Goal: Task Accomplishment & Management: Use online tool/utility

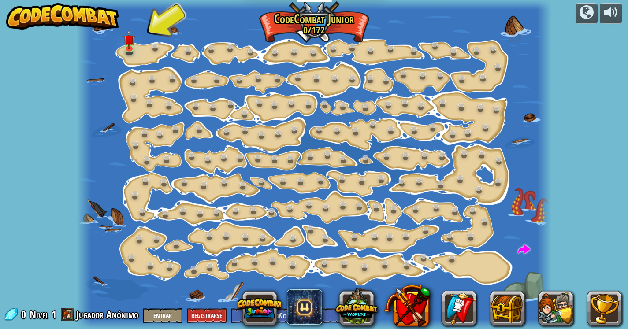
select select "es-ES"
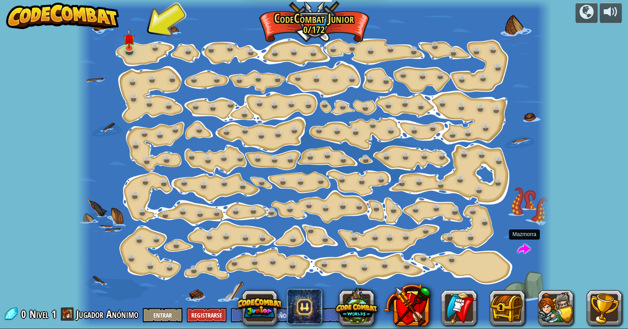
click at [524, 246] on span at bounding box center [524, 249] width 13 height 13
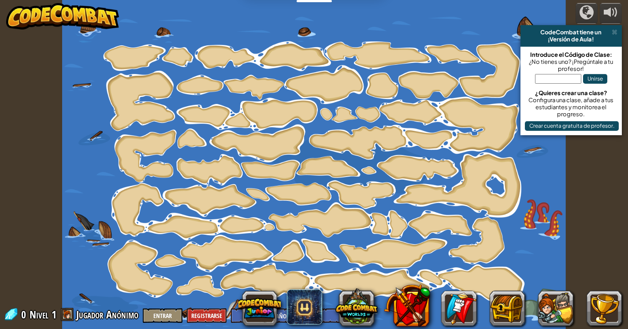
select select "es-ES"
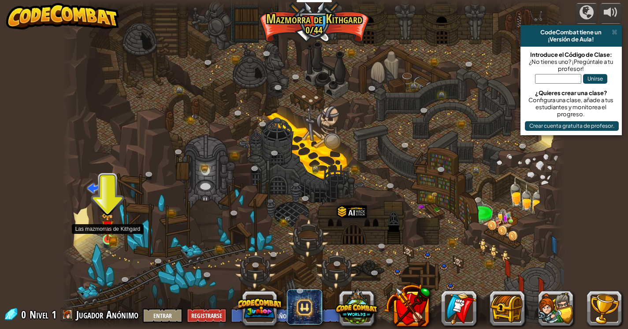
click at [109, 238] on img at bounding box center [107, 227] width 13 height 28
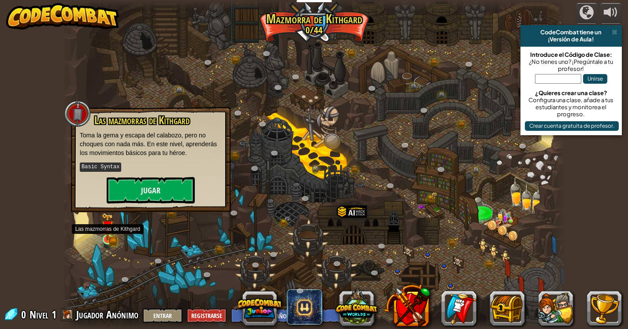
click at [109, 238] on img at bounding box center [107, 227] width 13 height 28
click at [145, 178] on button "Jugar" at bounding box center [151, 190] width 88 height 26
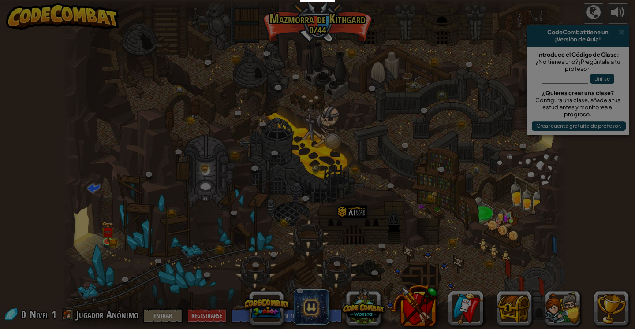
click at [148, 1] on body "Estudiantes Crear Cuenta Gratis. Soluciones para escuelas y distritos Vista pre…" at bounding box center [317, 0] width 635 height 1
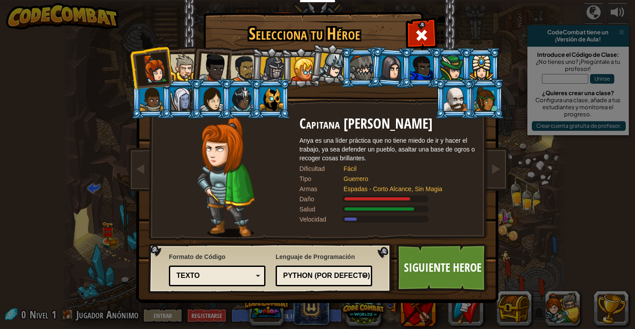
click at [462, 92] on div at bounding box center [455, 99] width 23 height 24
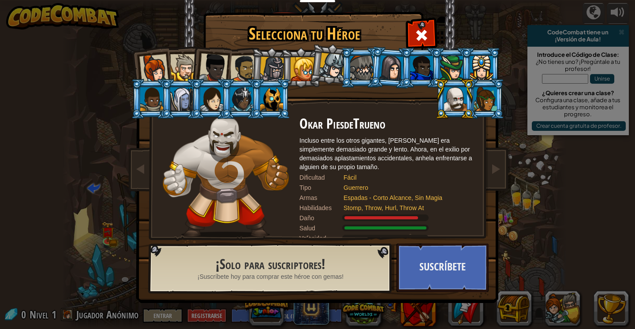
click at [219, 55] on div at bounding box center [213, 67] width 29 height 29
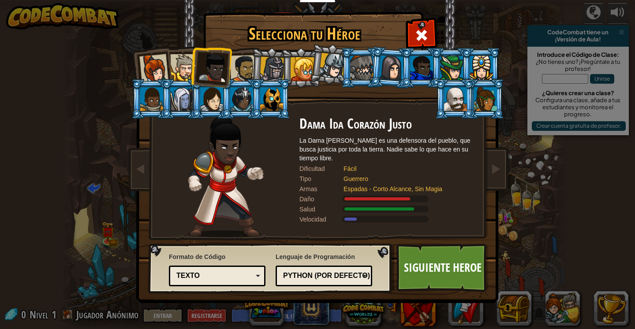
click at [210, 104] on div at bounding box center [211, 99] width 23 height 24
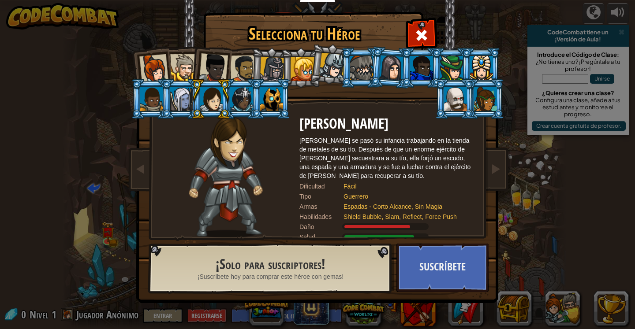
click at [311, 64] on li at bounding box center [330, 64] width 44 height 44
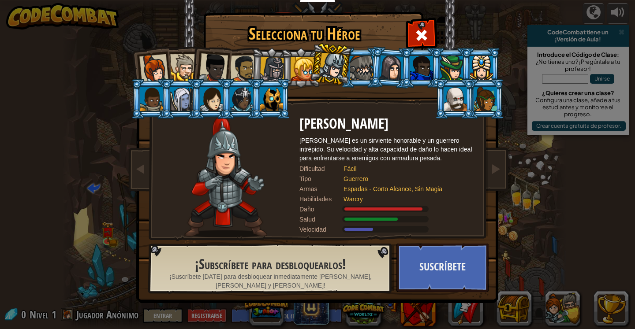
click at [289, 65] on li at bounding box center [301, 68] width 40 height 40
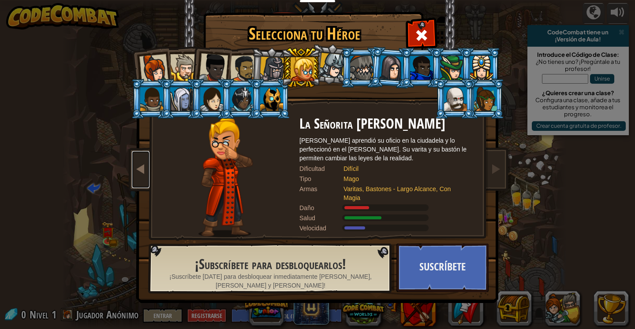
click at [136, 173] on span at bounding box center [140, 168] width 11 height 11
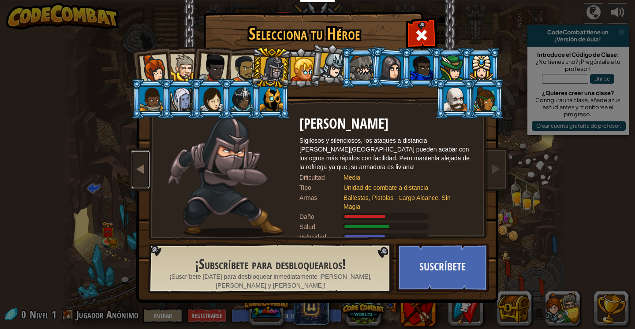
click at [136, 173] on span at bounding box center [140, 168] width 11 height 11
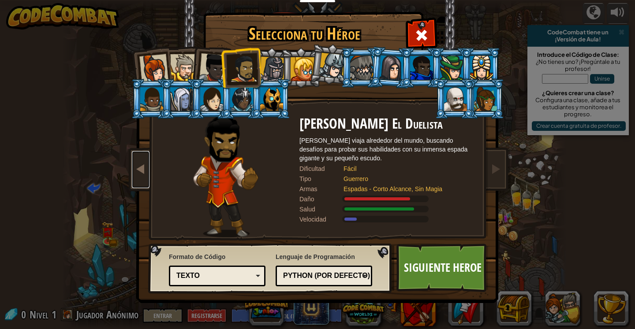
click at [136, 173] on span at bounding box center [140, 168] width 11 height 11
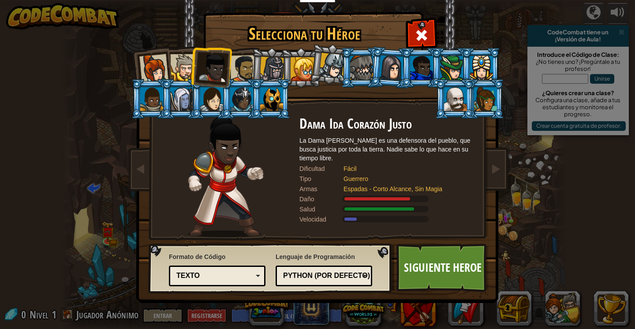
click at [328, 64] on div at bounding box center [332, 66] width 26 height 26
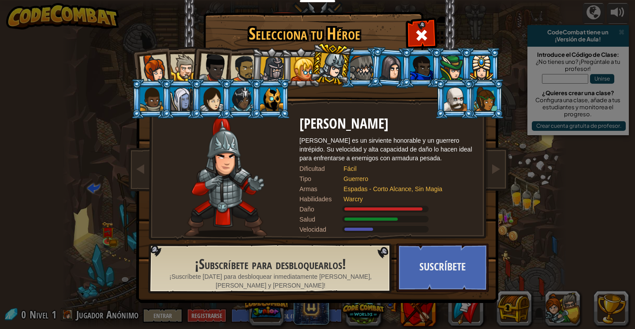
click at [307, 70] on div at bounding box center [302, 69] width 24 height 24
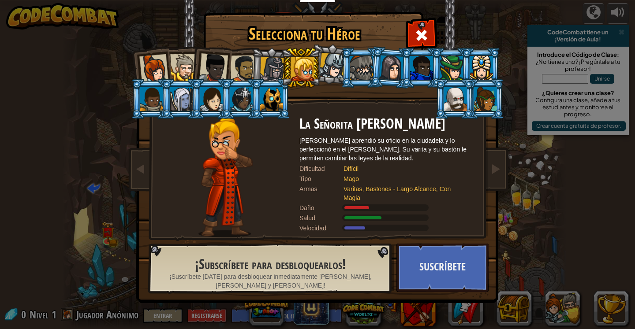
click at [431, 34] on div at bounding box center [421, 34] width 28 height 28
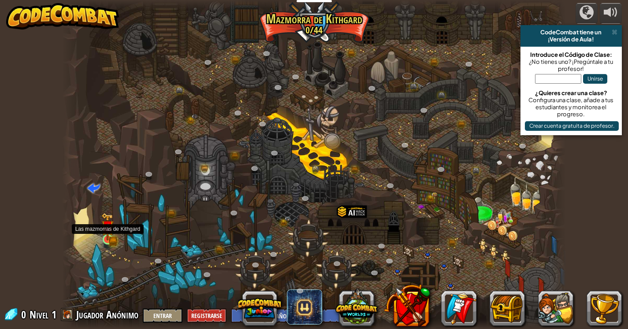
click at [108, 240] on img at bounding box center [107, 227] width 13 height 28
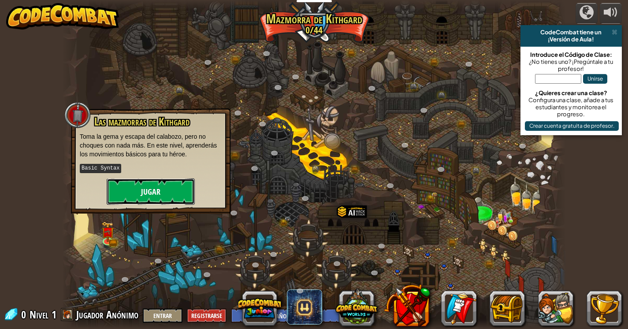
click at [127, 189] on button "Jugar" at bounding box center [151, 191] width 88 height 26
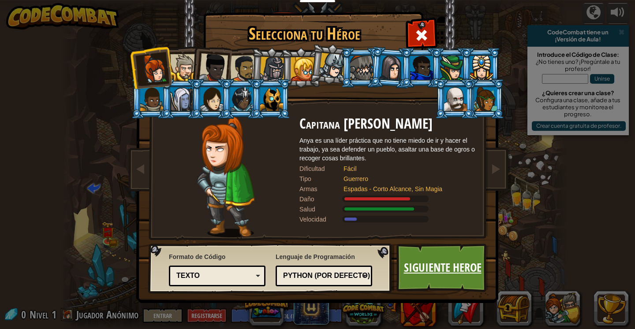
click at [437, 266] on link "Siguiente Heroe" at bounding box center [442, 268] width 92 height 48
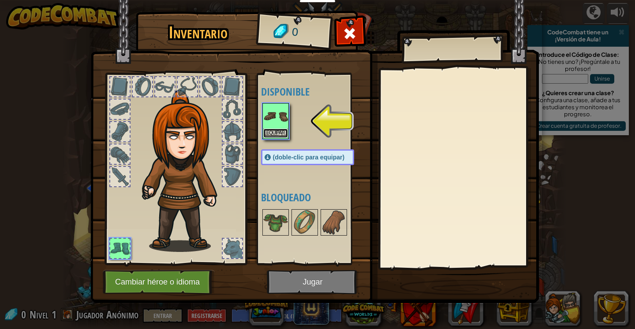
click at [282, 130] on button "Equipar" at bounding box center [275, 133] width 25 height 9
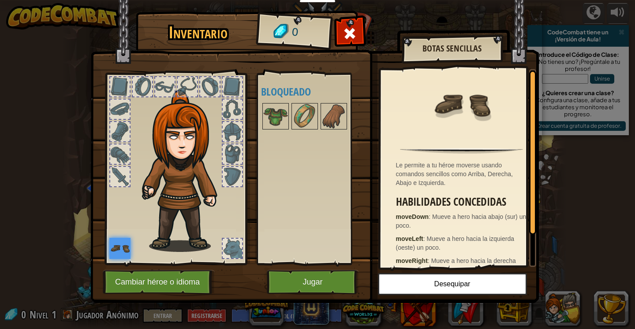
click at [289, 269] on img at bounding box center [314, 143] width 448 height 320
click at [291, 269] on img at bounding box center [314, 143] width 448 height 320
click at [334, 269] on img at bounding box center [314, 143] width 448 height 320
click at [337, 268] on img at bounding box center [314, 143] width 448 height 320
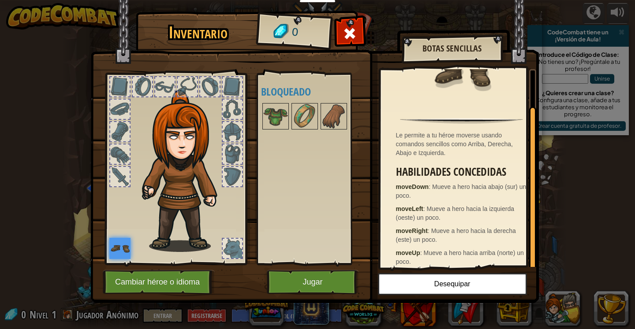
scroll to position [38, 0]
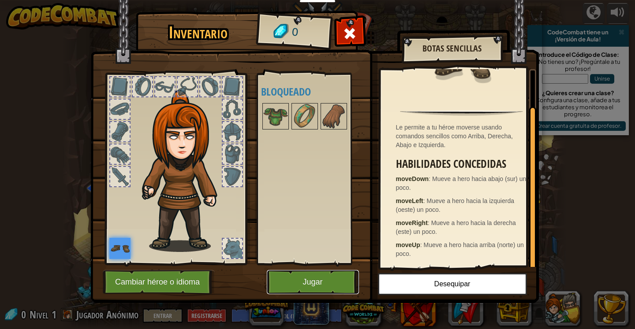
click at [307, 272] on button "Jugar" at bounding box center [313, 282] width 92 height 24
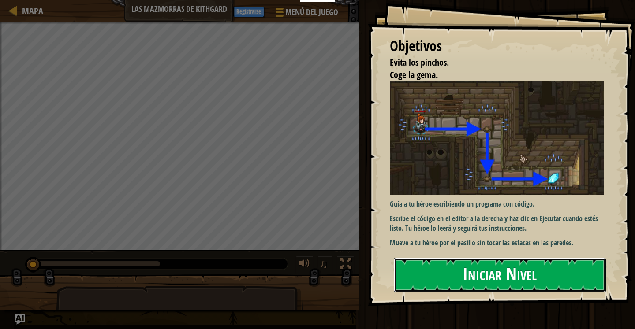
click at [509, 265] on button "Iniciar Nivel" at bounding box center [499, 275] width 212 height 35
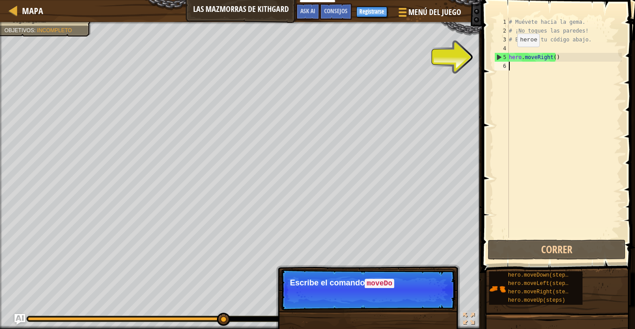
click at [501, 58] on div "5" at bounding box center [501, 57] width 14 height 9
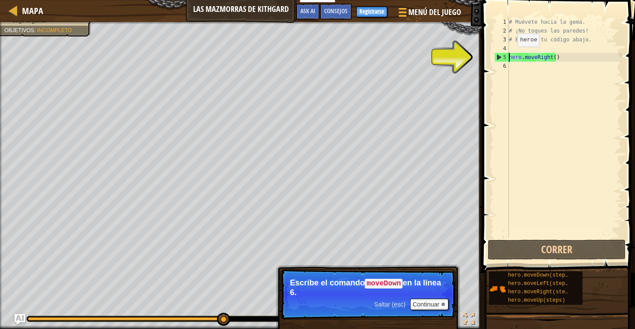
click at [501, 55] on div "5" at bounding box center [501, 57] width 14 height 9
click at [495, 57] on div "5" at bounding box center [501, 57] width 14 height 9
click at [511, 57] on div "# Muévete hacia la gema. # ¡No toques las paredes! # Escribe tu código abajo. h…" at bounding box center [564, 137] width 115 height 238
click at [524, 58] on div "# Muévete hacia la gema. # ¡No toques las paredes! # Escribe tu código abajo. h…" at bounding box center [564, 137] width 115 height 238
click at [546, 56] on div "# Muévete hacia la gema. # ¡No toques las paredes! # Escribe tu código abajo. h…" at bounding box center [564, 137] width 115 height 238
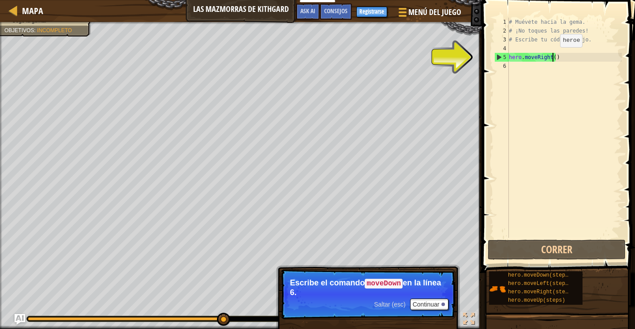
click at [552, 56] on div "# Muévete hacia la gema. # ¡No toques las paredes! # Escribe tu código abajo. h…" at bounding box center [564, 137] width 115 height 238
click at [560, 57] on div "# Muévete hacia la gema. # ¡No toques las paredes! # Escribe tu código abajo. h…" at bounding box center [564, 137] width 115 height 238
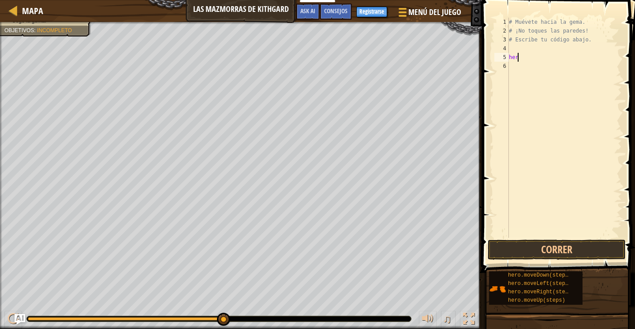
type textarea "h"
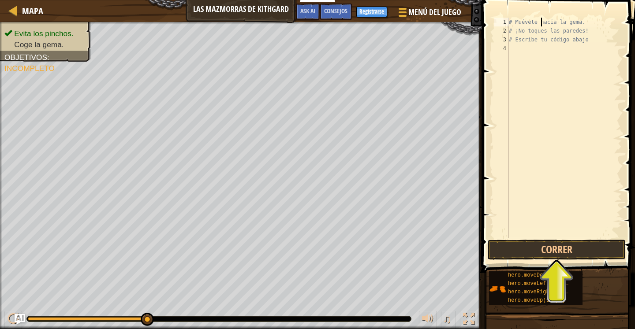
click at [439, 182] on div "Mapa Las mazmorras de Kithgard Menú del Juego Hecho Registrarse Consejos Ask AI…" at bounding box center [317, 164] width 635 height 329
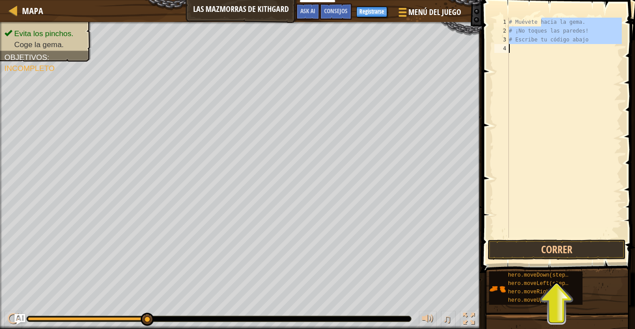
type textarea "# Escribe tu código abajo"
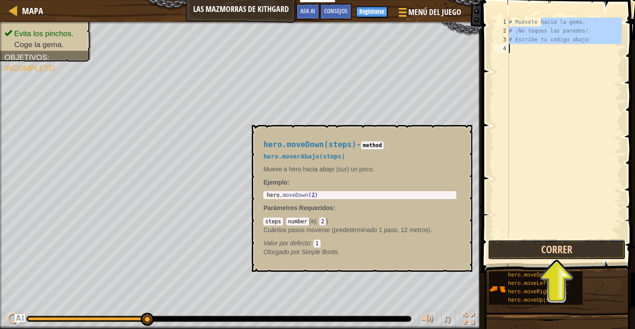
click at [532, 250] on button "Correr" at bounding box center [556, 250] width 138 height 20
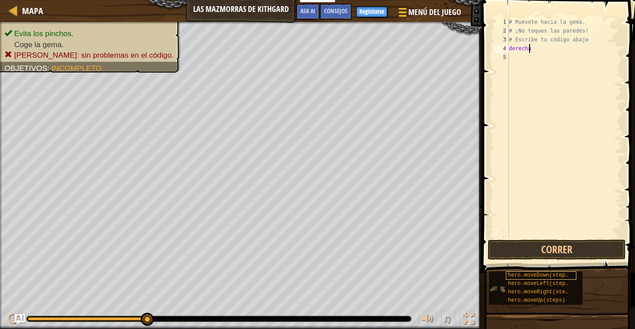
scroll to position [4, 1]
click at [572, 243] on button "Correr" at bounding box center [556, 250] width 138 height 20
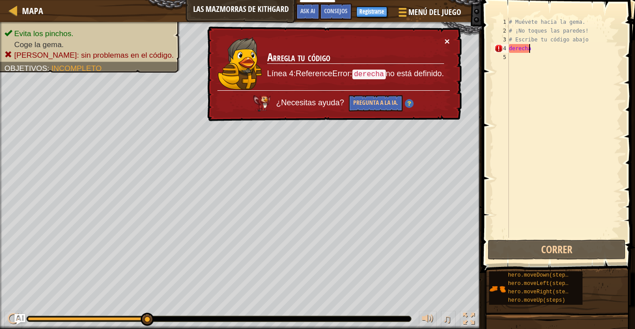
click at [448, 41] on button "×" at bounding box center [446, 41] width 5 height 9
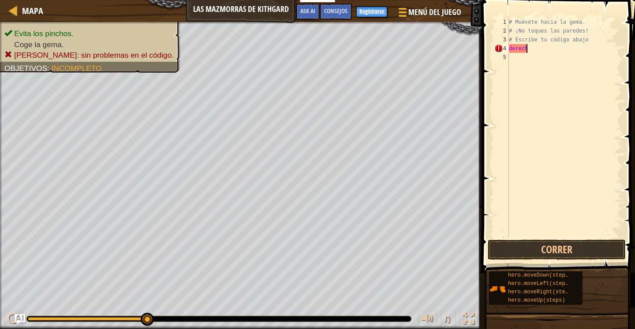
type textarea "d"
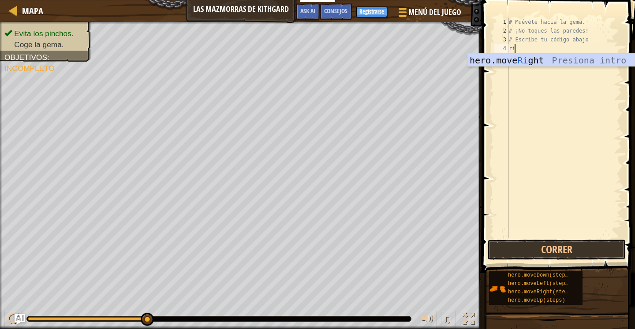
scroll to position [4, 0]
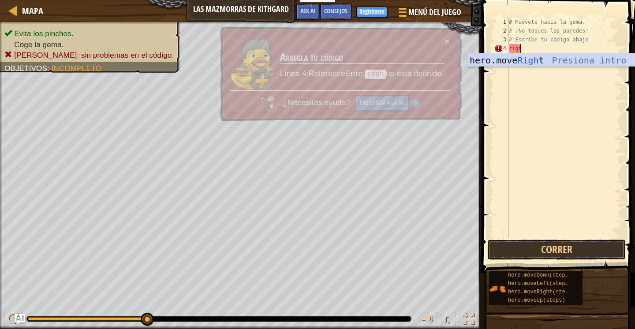
type textarea "right"
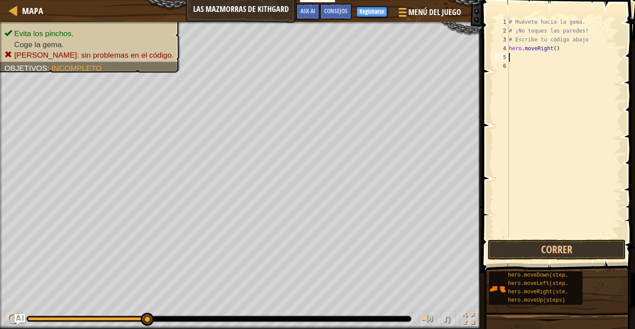
scroll to position [4, 0]
click at [529, 244] on button "Correr" at bounding box center [556, 250] width 138 height 20
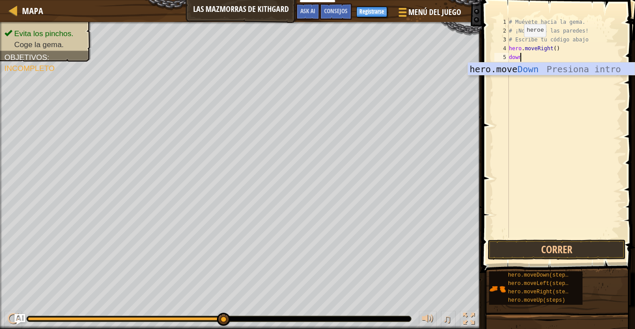
type textarea "down"
click at [524, 67] on div "hero.move Down Presiona intro" at bounding box center [551, 83] width 167 height 40
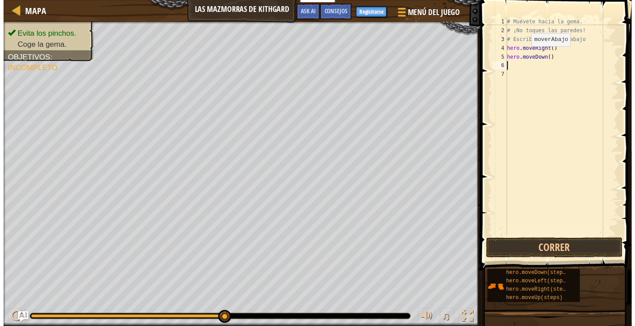
scroll to position [4, 0]
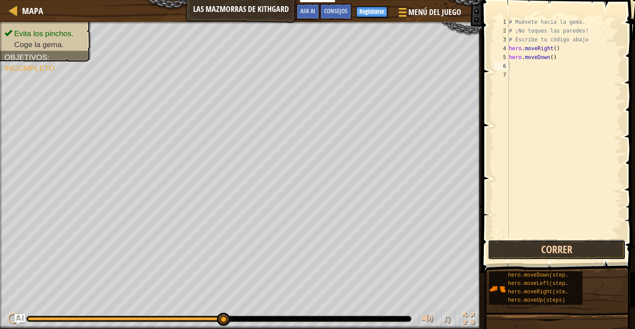
click at [516, 248] on button "Correr" at bounding box center [556, 250] width 138 height 20
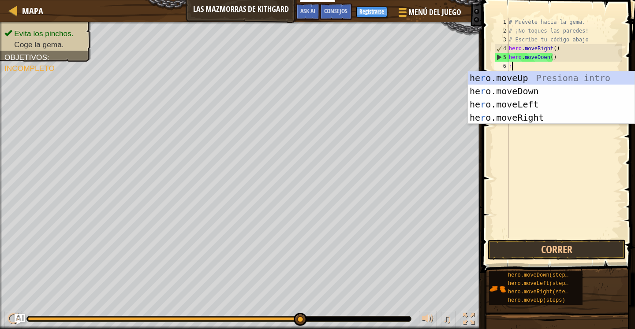
type textarea "ri"
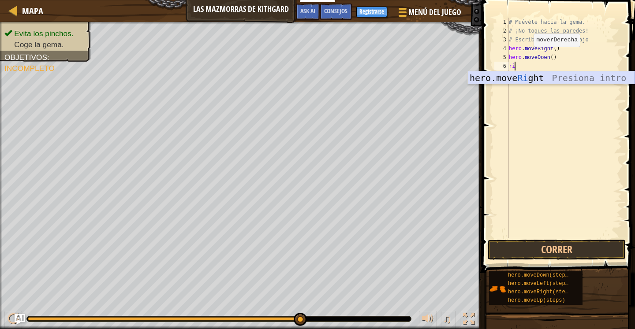
click at [514, 71] on div "hero.move Ri ght Presiona intro" at bounding box center [551, 91] width 167 height 40
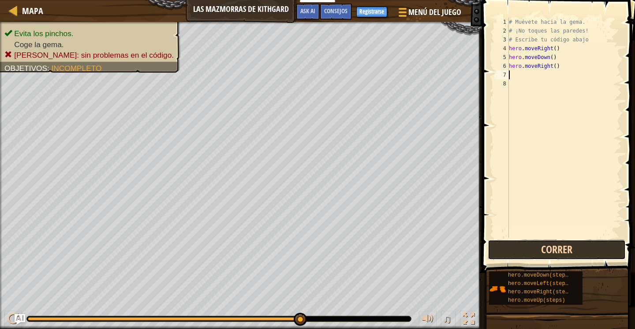
click at [514, 252] on button "Correr" at bounding box center [556, 250] width 138 height 20
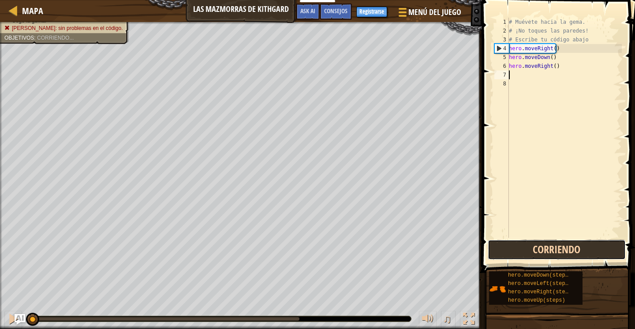
click at [543, 247] on button "Corriendo" at bounding box center [556, 250] width 138 height 20
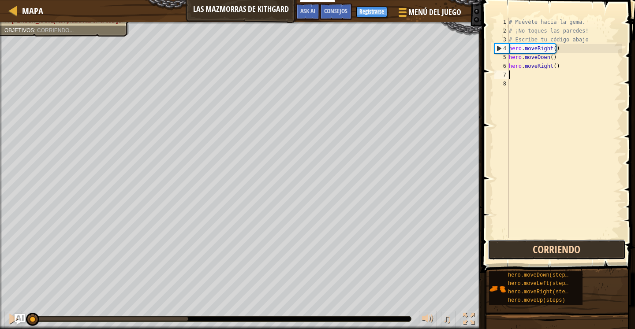
click at [561, 247] on button "Corriendo" at bounding box center [556, 250] width 138 height 20
click at [516, 249] on button "Corriendo" at bounding box center [556, 250] width 138 height 20
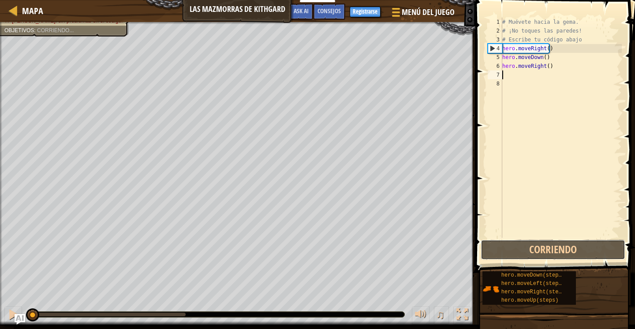
click at [516, 249] on button "Corriendo" at bounding box center [552, 250] width 145 height 20
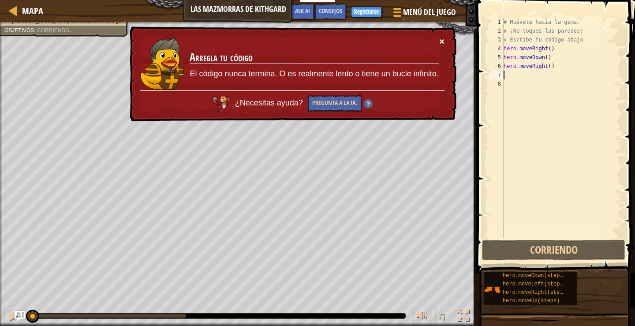
click at [443, 41] on button "×" at bounding box center [441, 41] width 5 height 9
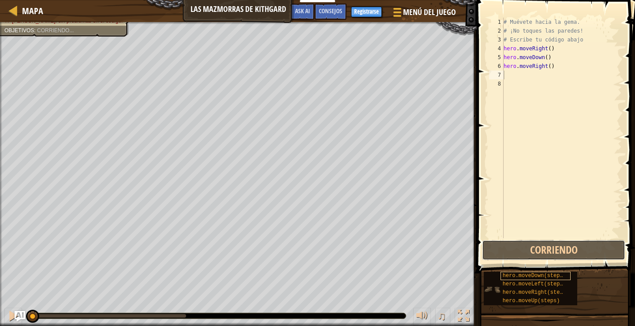
click at [406, 116] on div "Mapa Las mazmorras de Kithgard Menú del Juego Hecho Registrarse Consejos Ask AI…" at bounding box center [317, 163] width 635 height 326
click at [539, 52] on div "# Muévete hacia la gema. # ¡No toques las paredes! # Escribe tu código abajo he…" at bounding box center [561, 137] width 120 height 238
type textarea "hero.moveRight()"
click at [548, 50] on div "# Muévete hacia la gema. # ¡No toques las paredes! # Escribe tu código abajo he…" at bounding box center [561, 137] width 120 height 238
click at [552, 48] on div "# Muévete hacia la gema. # ¡No toques las paredes! # Escribe tu código abajo he…" at bounding box center [561, 137] width 120 height 238
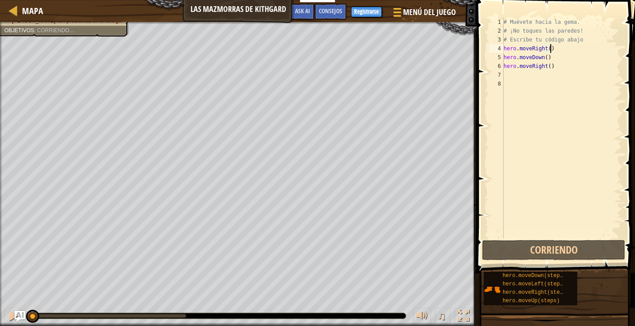
click at [559, 237] on div "# Muévete hacia la gema. # ¡No toques las paredes! # Escribe tu código abajo he…" at bounding box center [561, 137] width 120 height 238
click at [560, 245] on div "hero.moveRight() 1 2 3 4 5 6 7 8 # Muévete hacia la gema. # ¡No toques las pare…" at bounding box center [554, 153] width 161 height 299
